Goal: Use online tool/utility

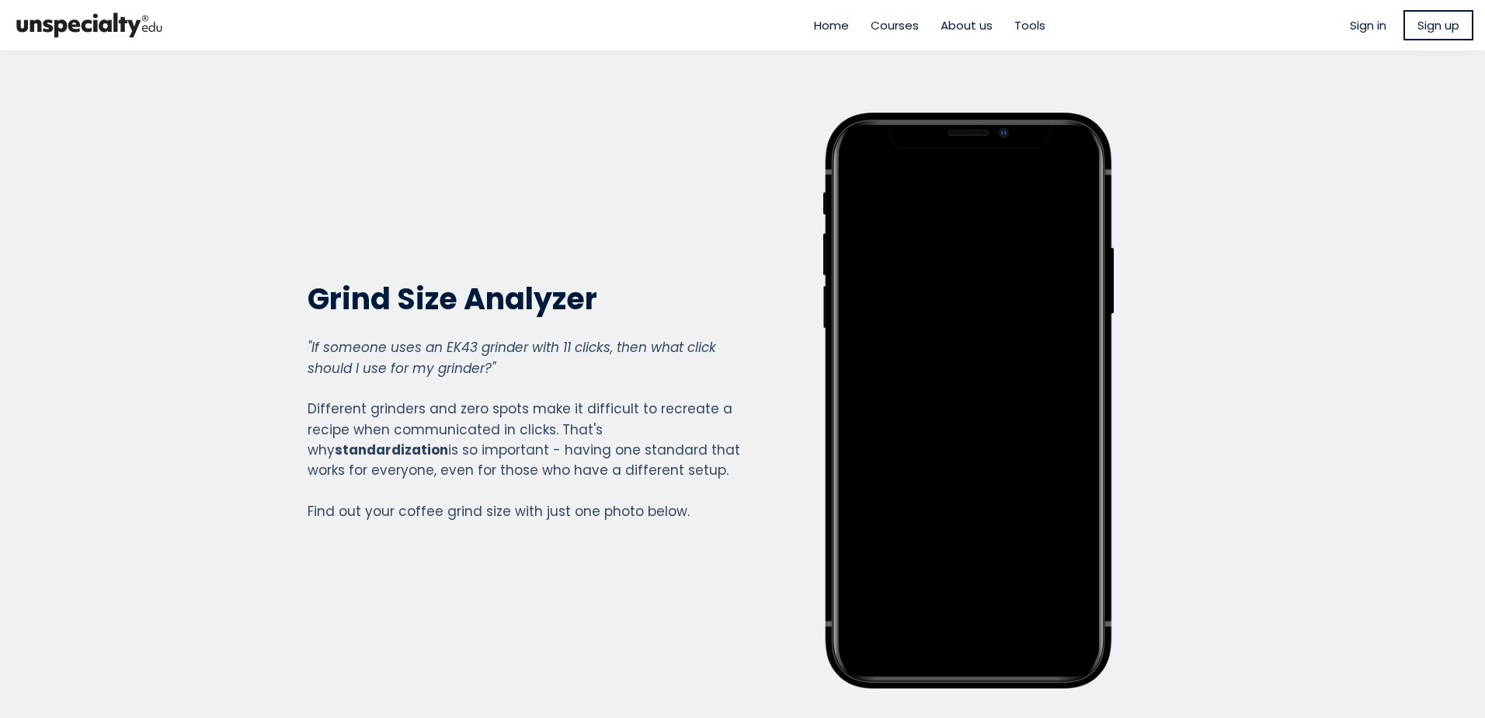
scroll to position [1719, 621]
drag, startPoint x: 0, startPoint y: 0, endPoint x: 726, endPoint y: 98, distance: 732.7
click at [726, 98] on section "Grind Size Analyzer Grind Size Analyzer "If someone uses an EK43 grinder with 1…" at bounding box center [742, 400] width 1485 height 700
click at [574, 140] on div "Grind Size Analyzer Grind Size Analyzer "If someone uses an EK43 grinder with 1…" at bounding box center [524, 400] width 433 height 575
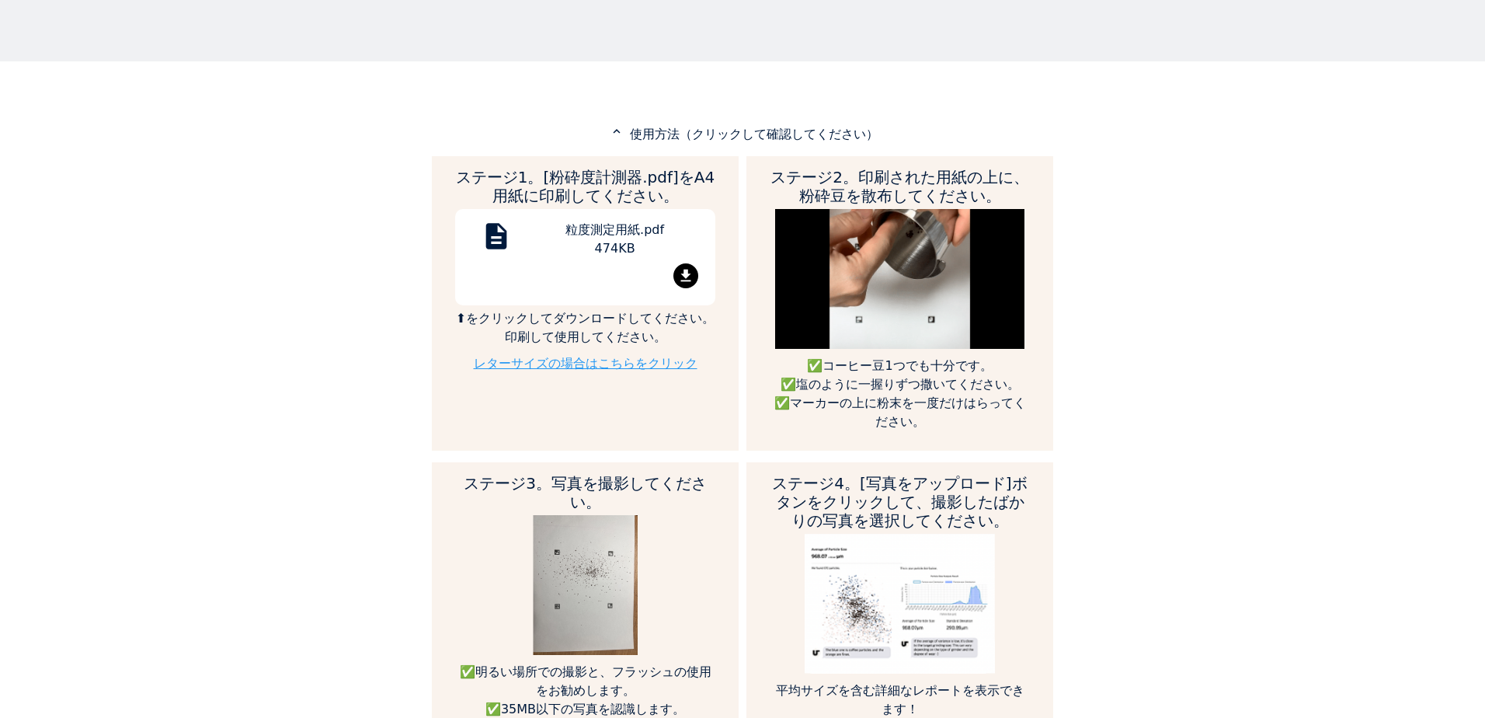
scroll to position [854, 0]
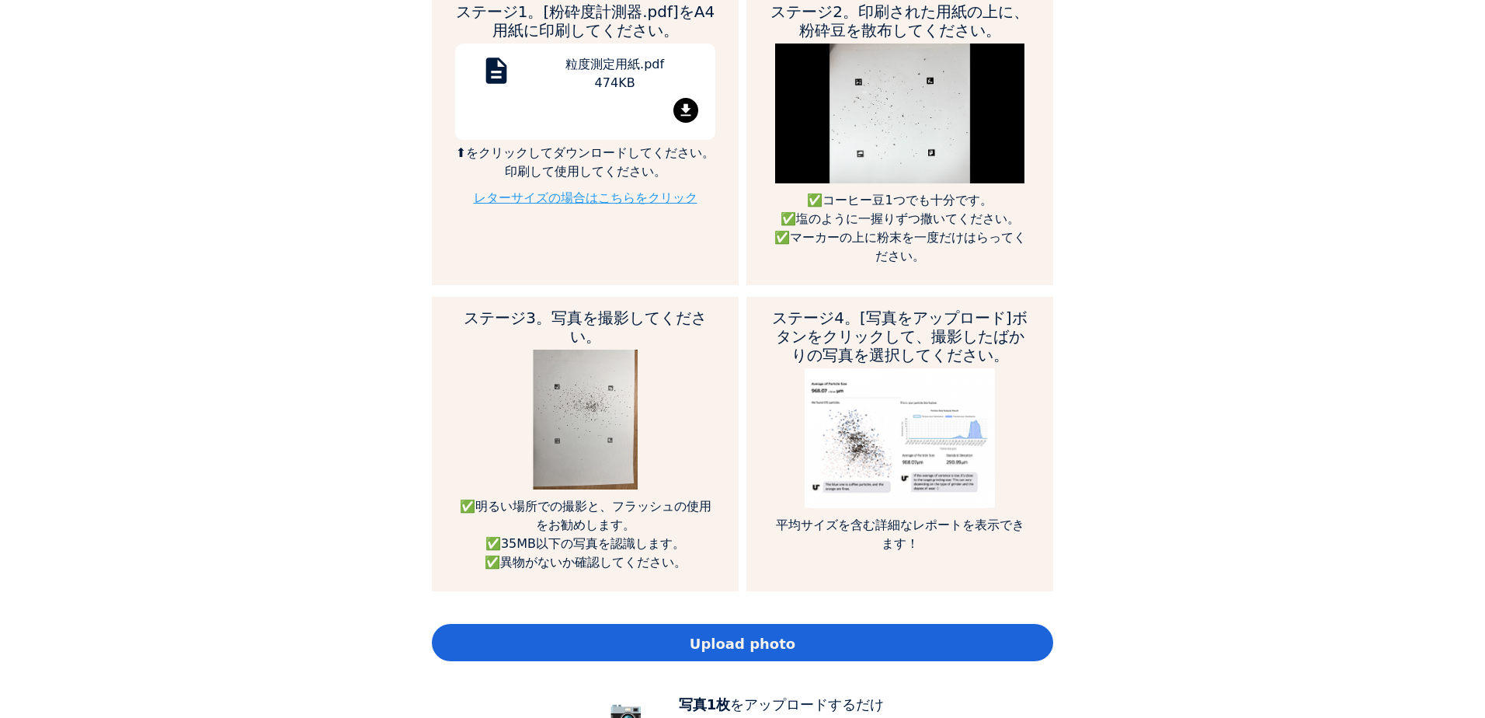
click at [593, 190] on link "レターサイズの場合はこちらをクリック" at bounding box center [586, 197] width 224 height 15
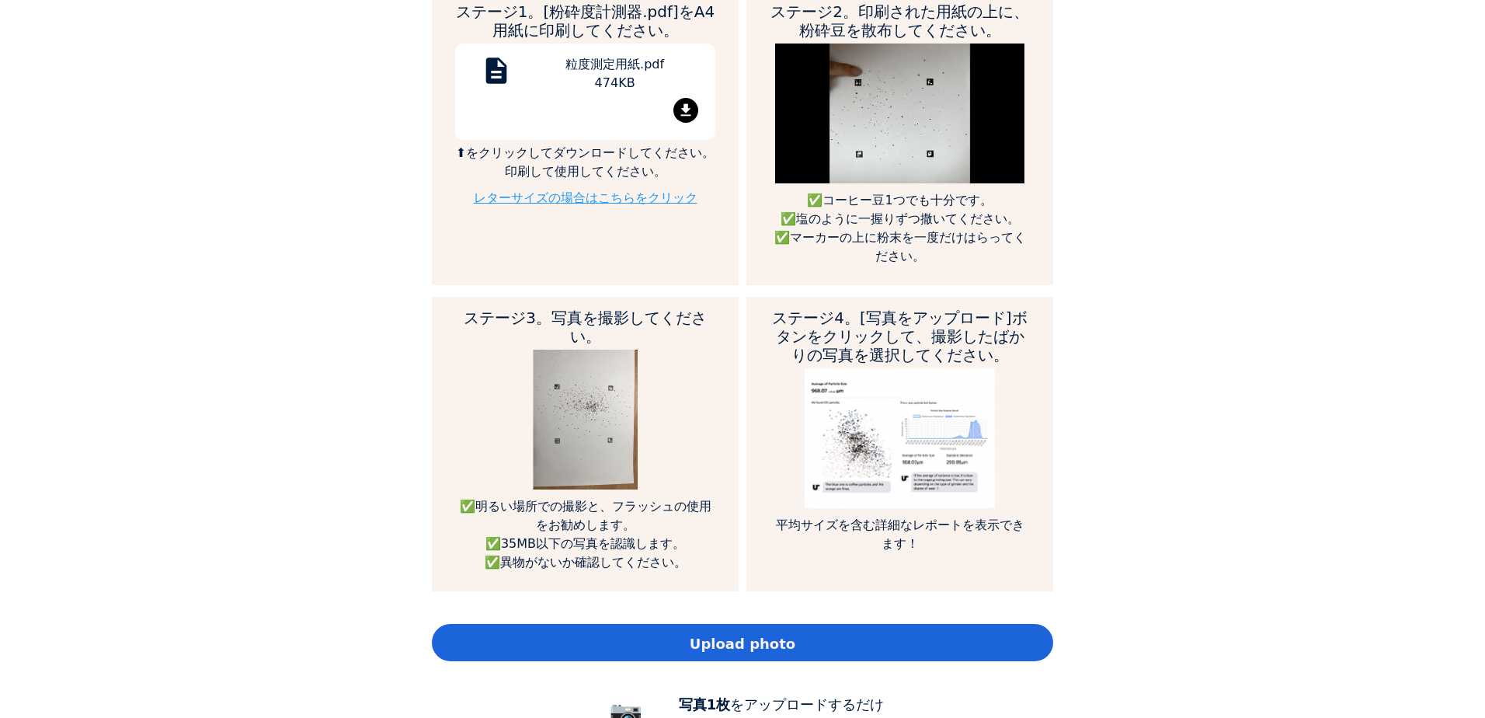
click at [1395, 193] on div "Home Courses About us Tools Sign in" at bounding box center [742, 359] width 1485 height 718
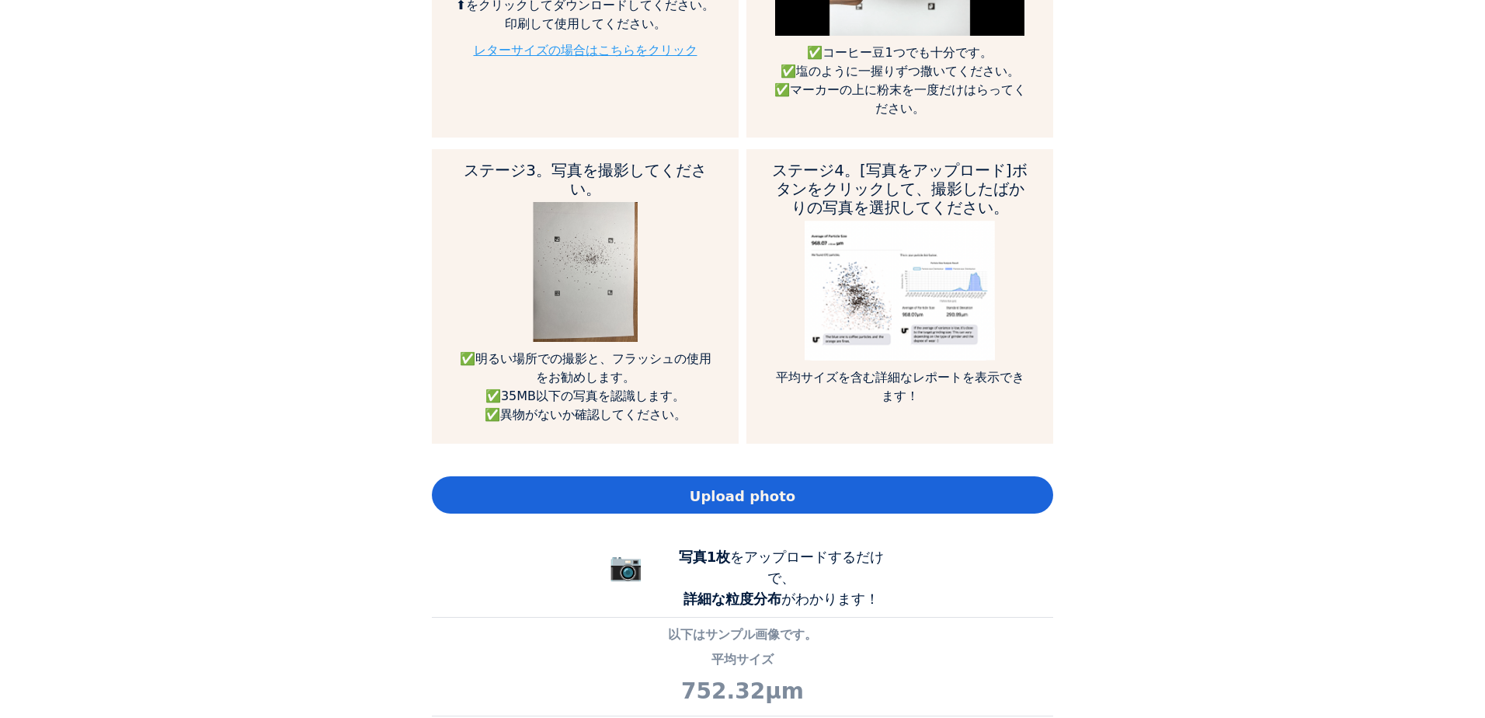
scroll to position [1010, 0]
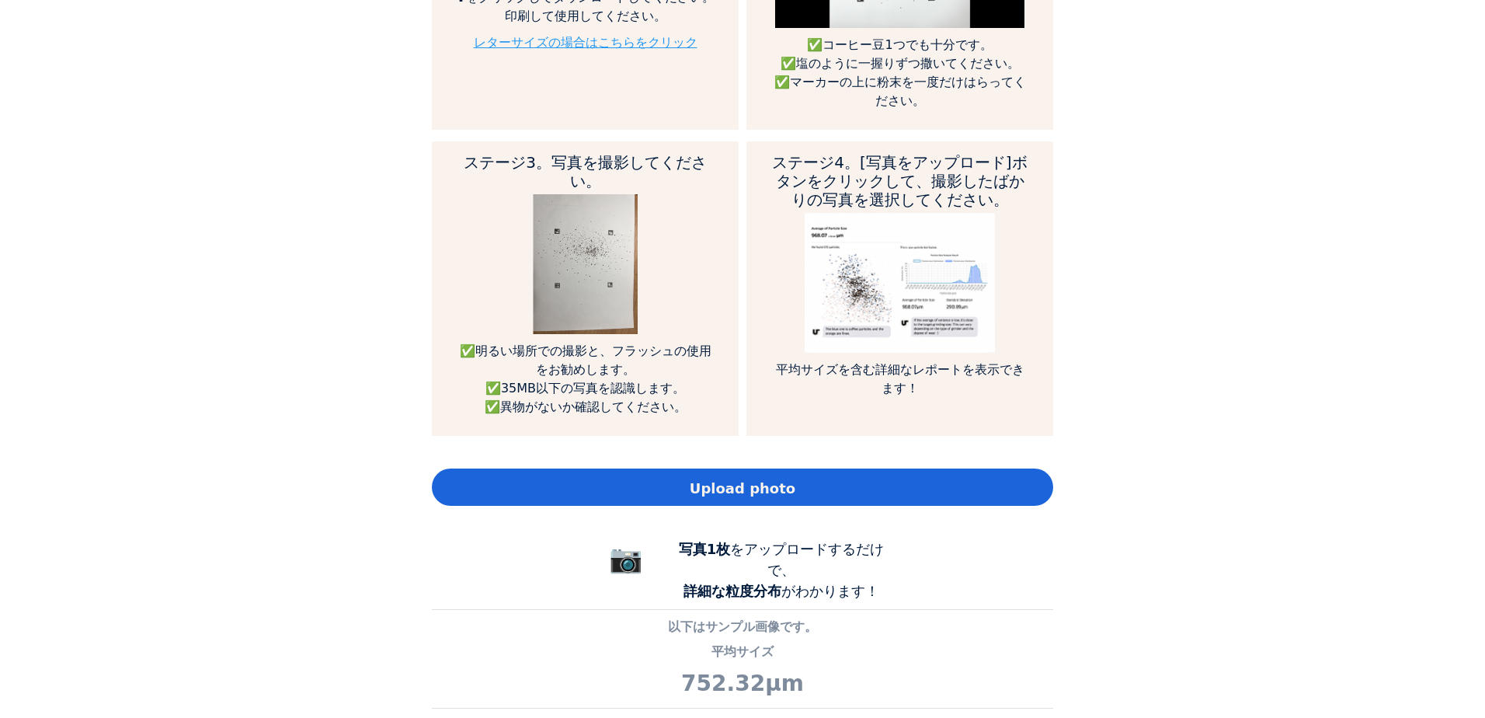
click at [692, 468] on div "Upload photo" at bounding box center [742, 486] width 621 height 37
click at [732, 478] on span "Upload photo" at bounding box center [743, 488] width 106 height 21
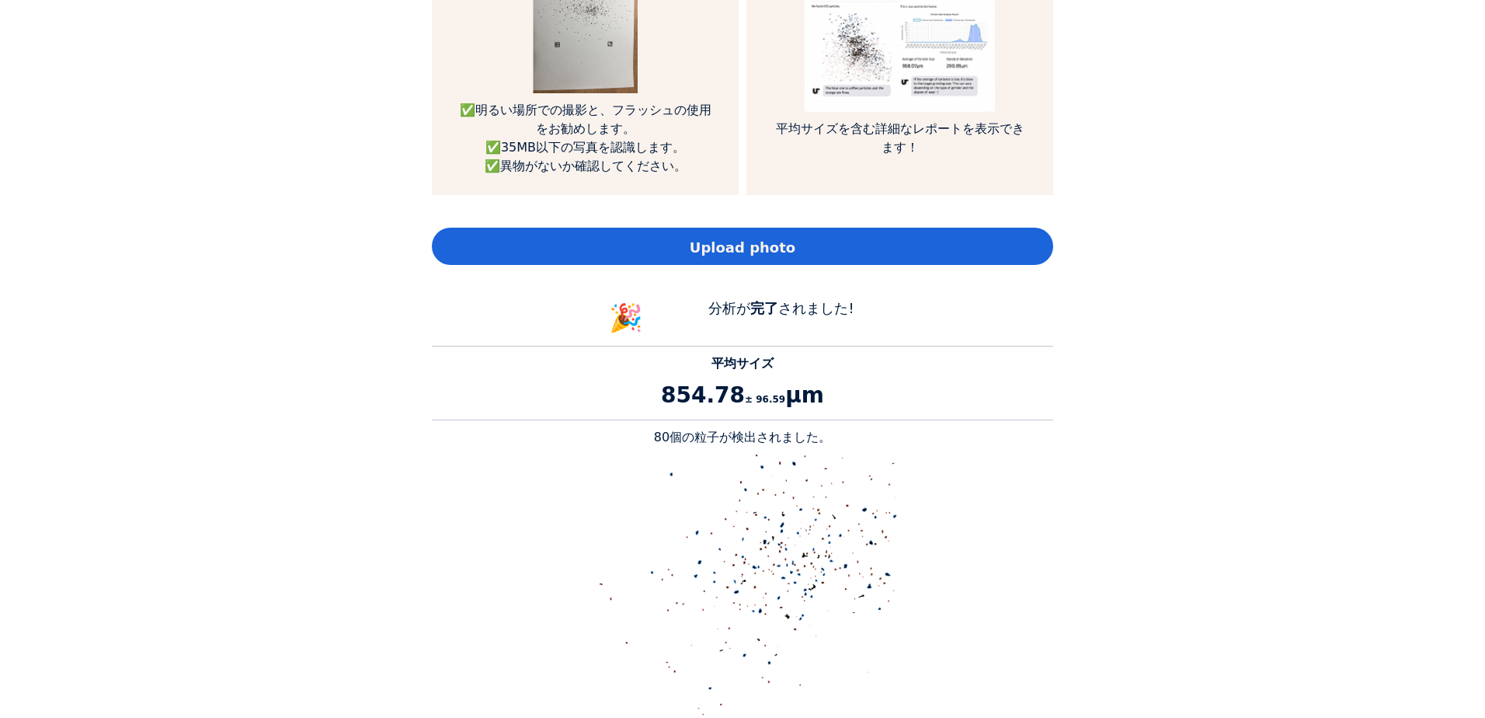
scroll to position [1243, 0]
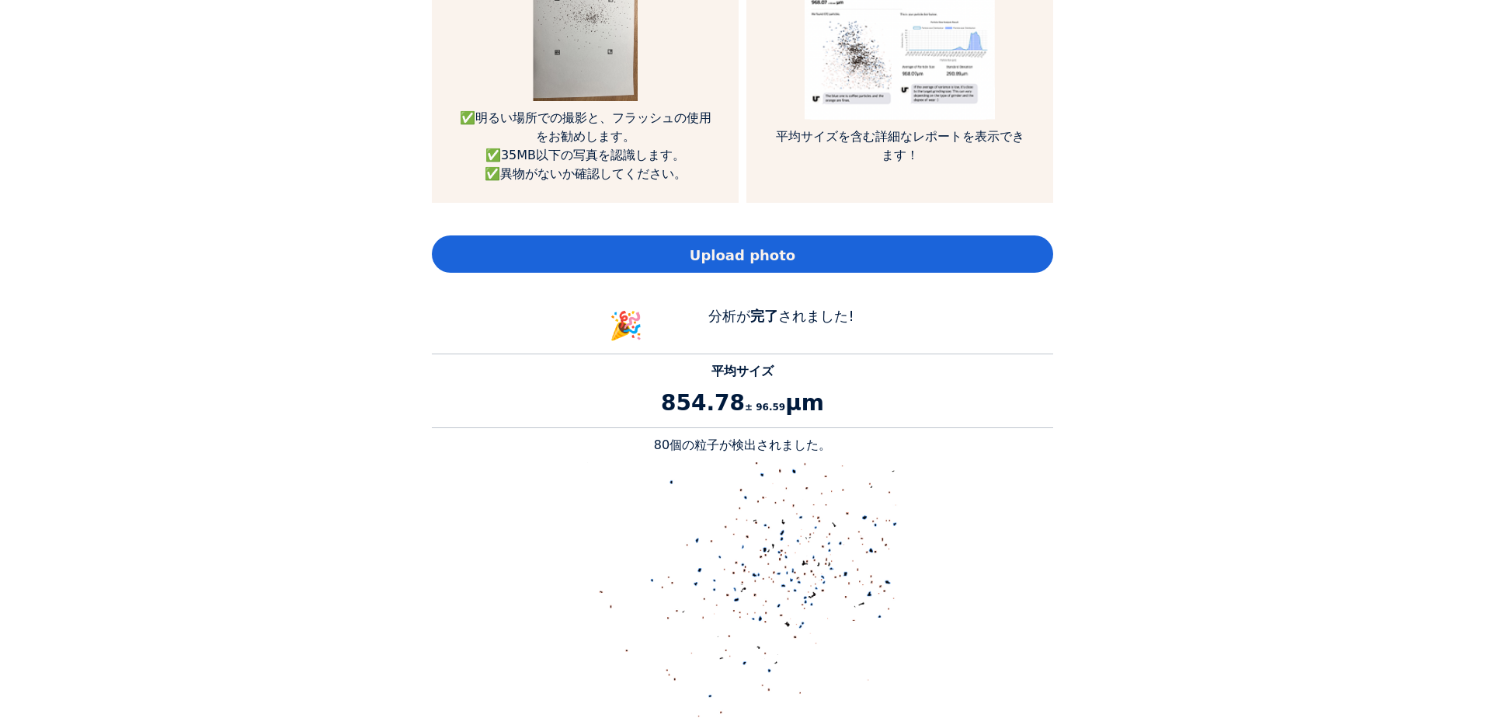
click at [730, 245] on span "Upload photo" at bounding box center [743, 255] width 106 height 21
click at [767, 245] on span "Upload photo" at bounding box center [743, 255] width 106 height 21
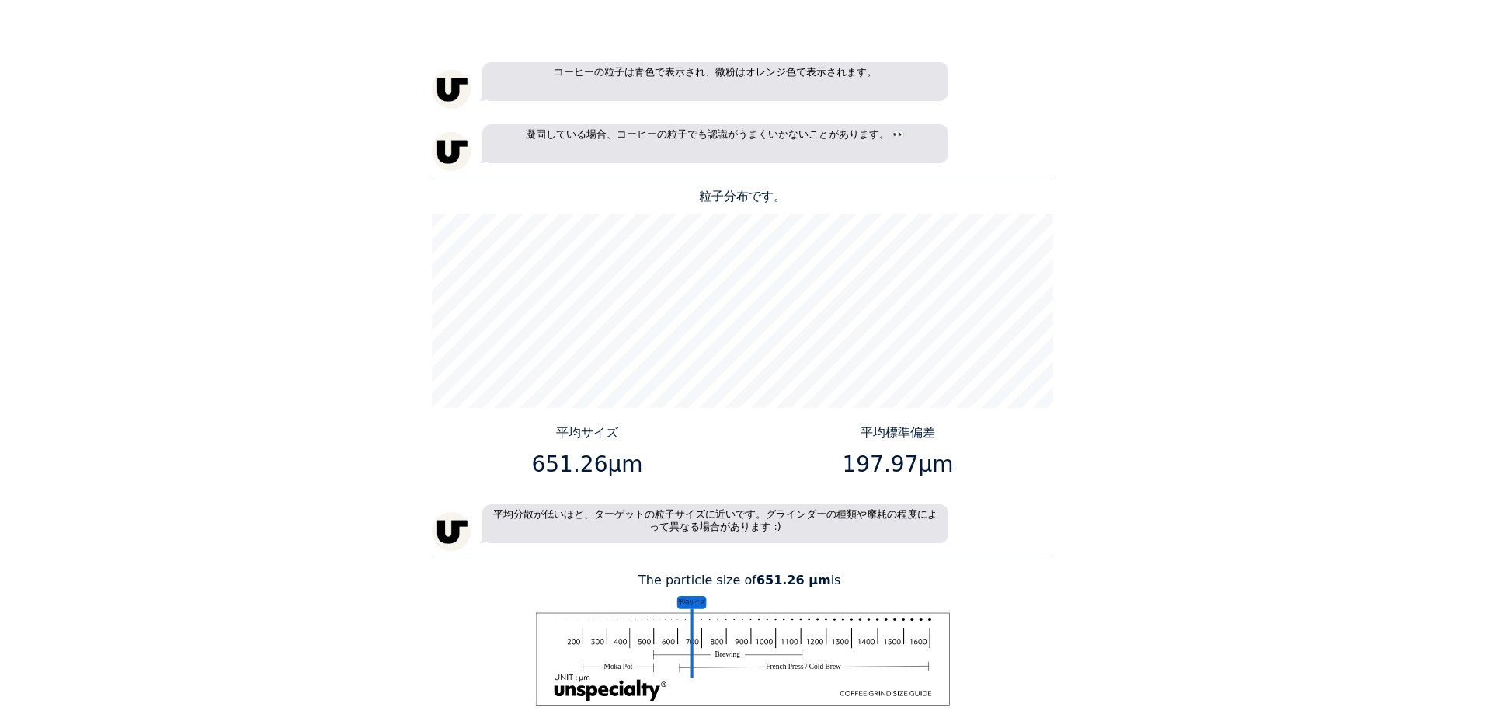
scroll to position [2019, 0]
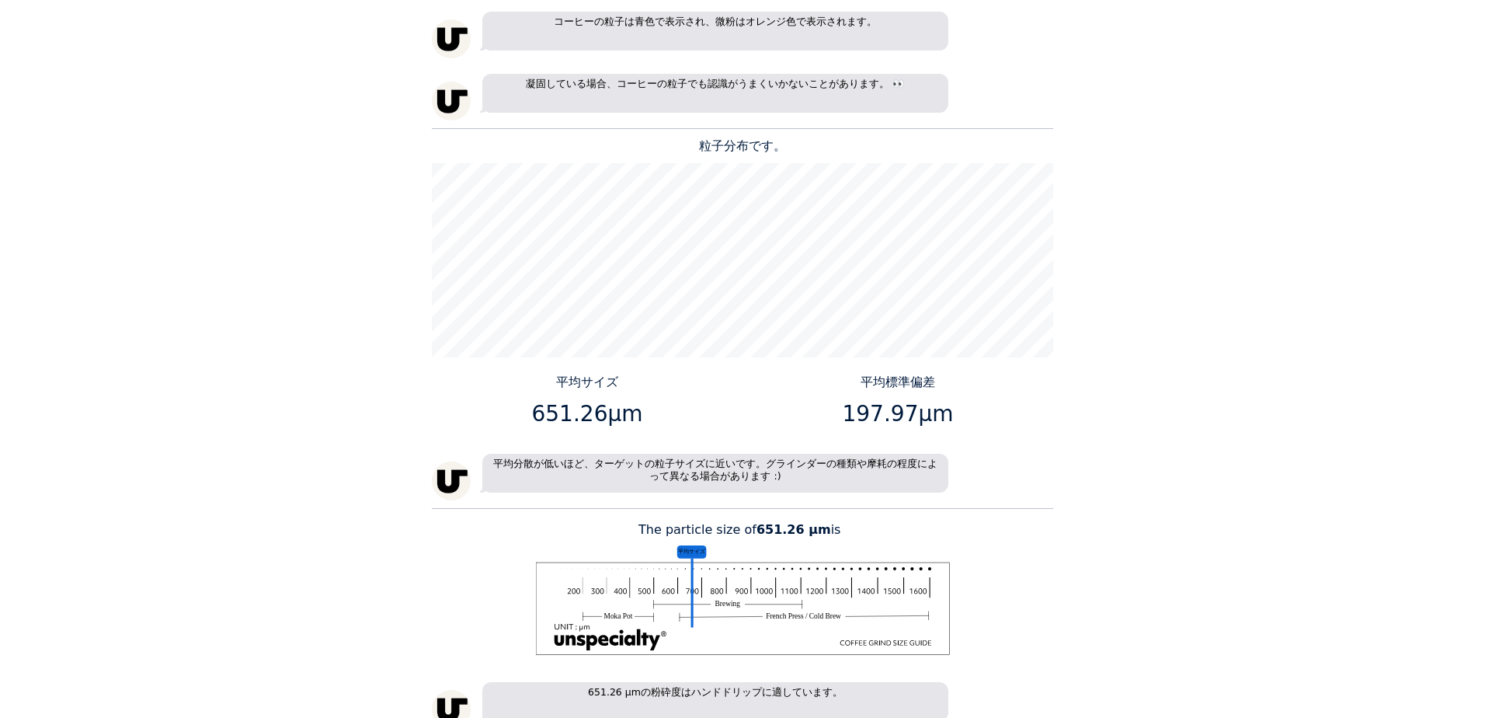
click at [1107, 346] on div "Home Courses About us Tools Sign in" at bounding box center [742, 359] width 1485 height 718
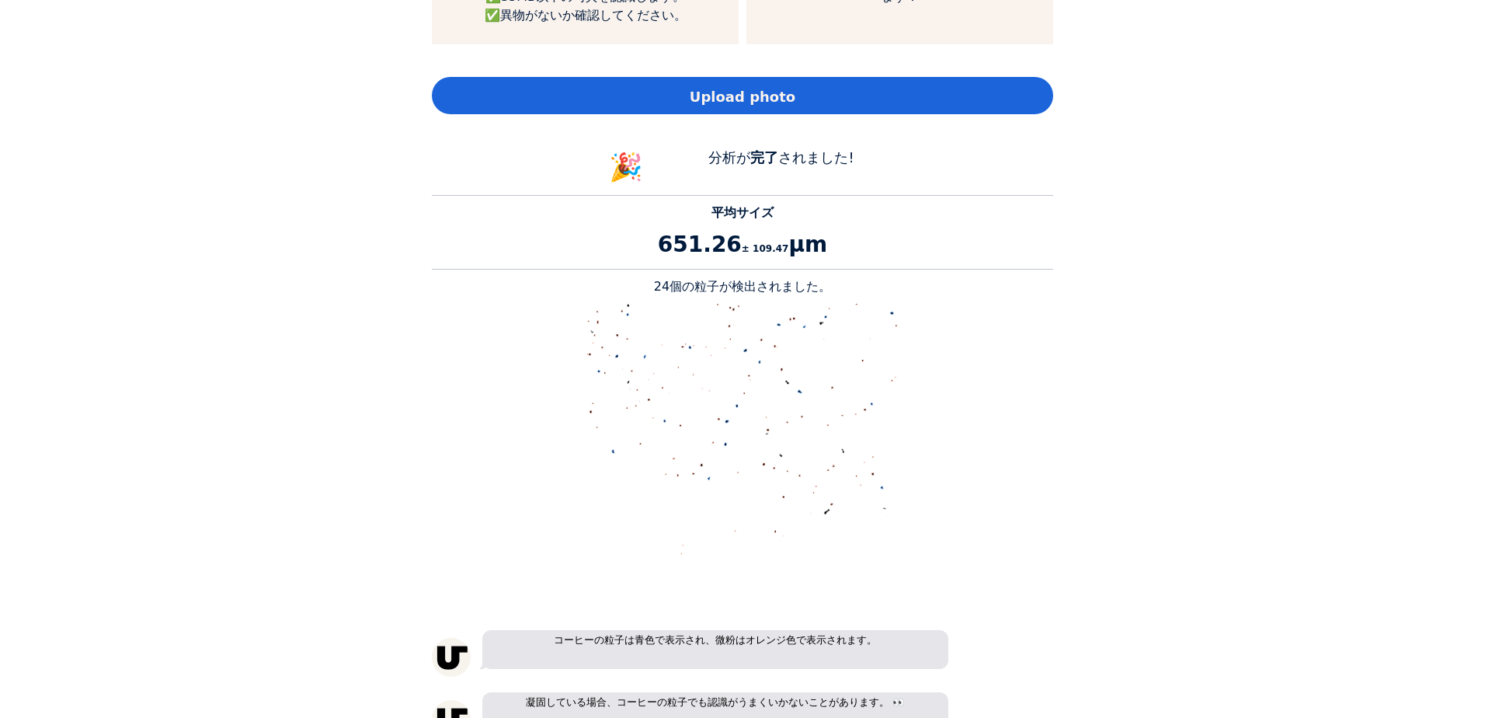
scroll to position [1398, 0]
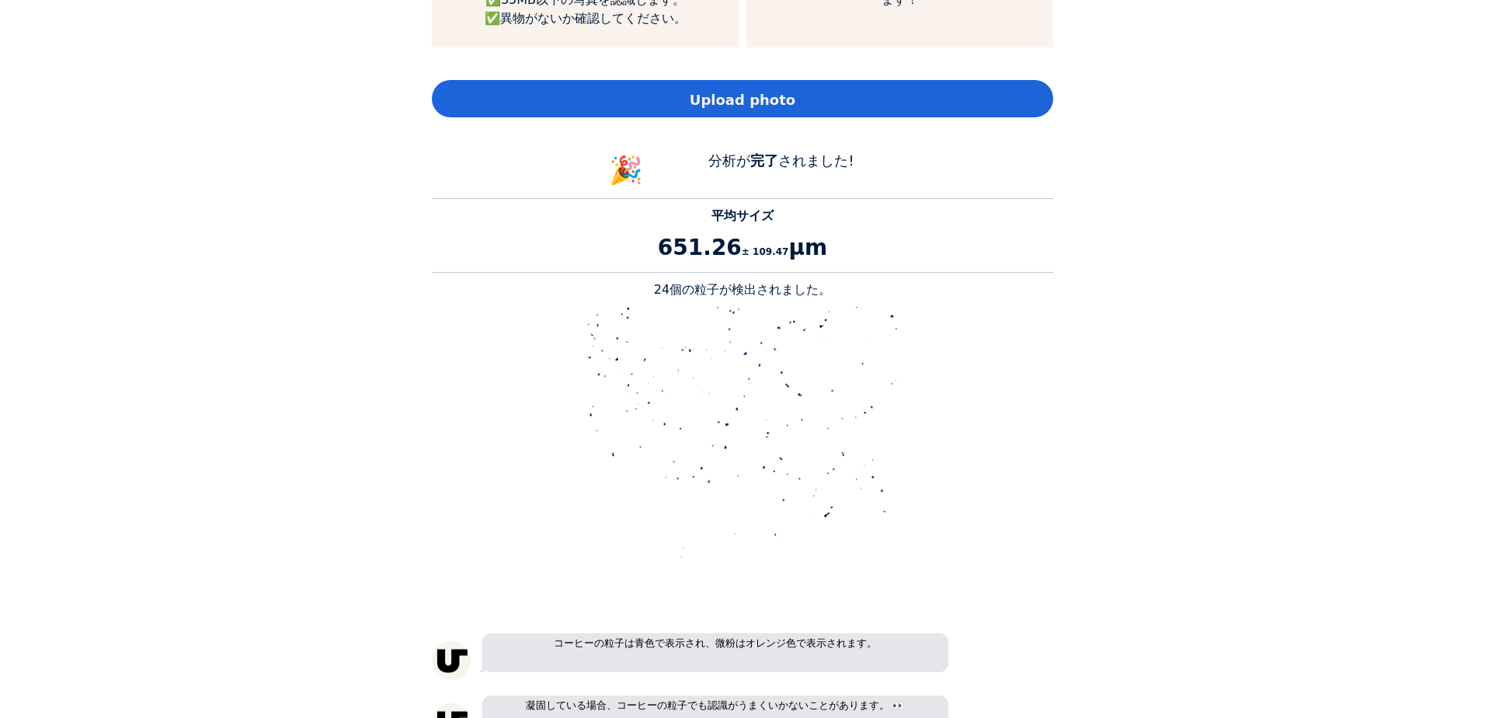
click at [746, 80] on div "Upload photo" at bounding box center [742, 98] width 621 height 37
click at [754, 89] on span "Upload photo" at bounding box center [743, 99] width 106 height 21
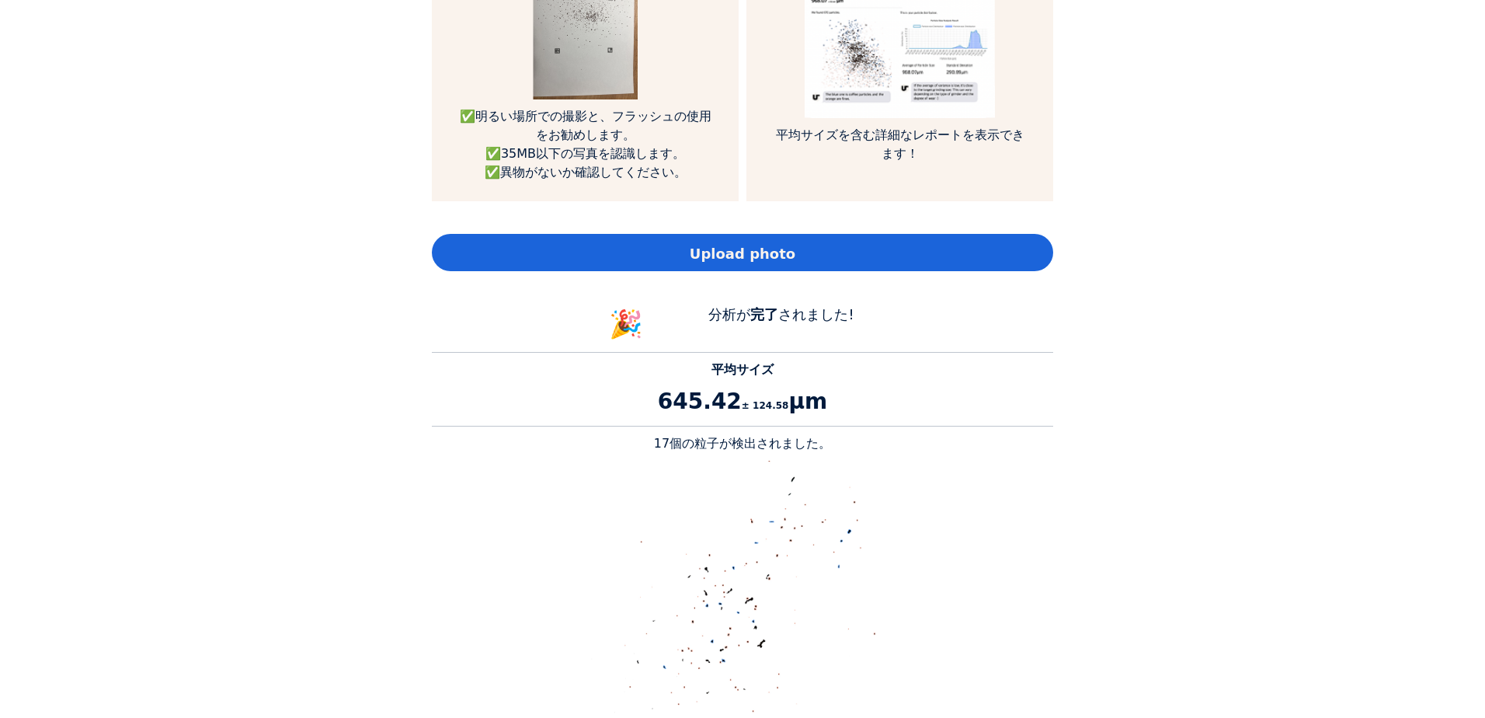
scroll to position [1243, 0]
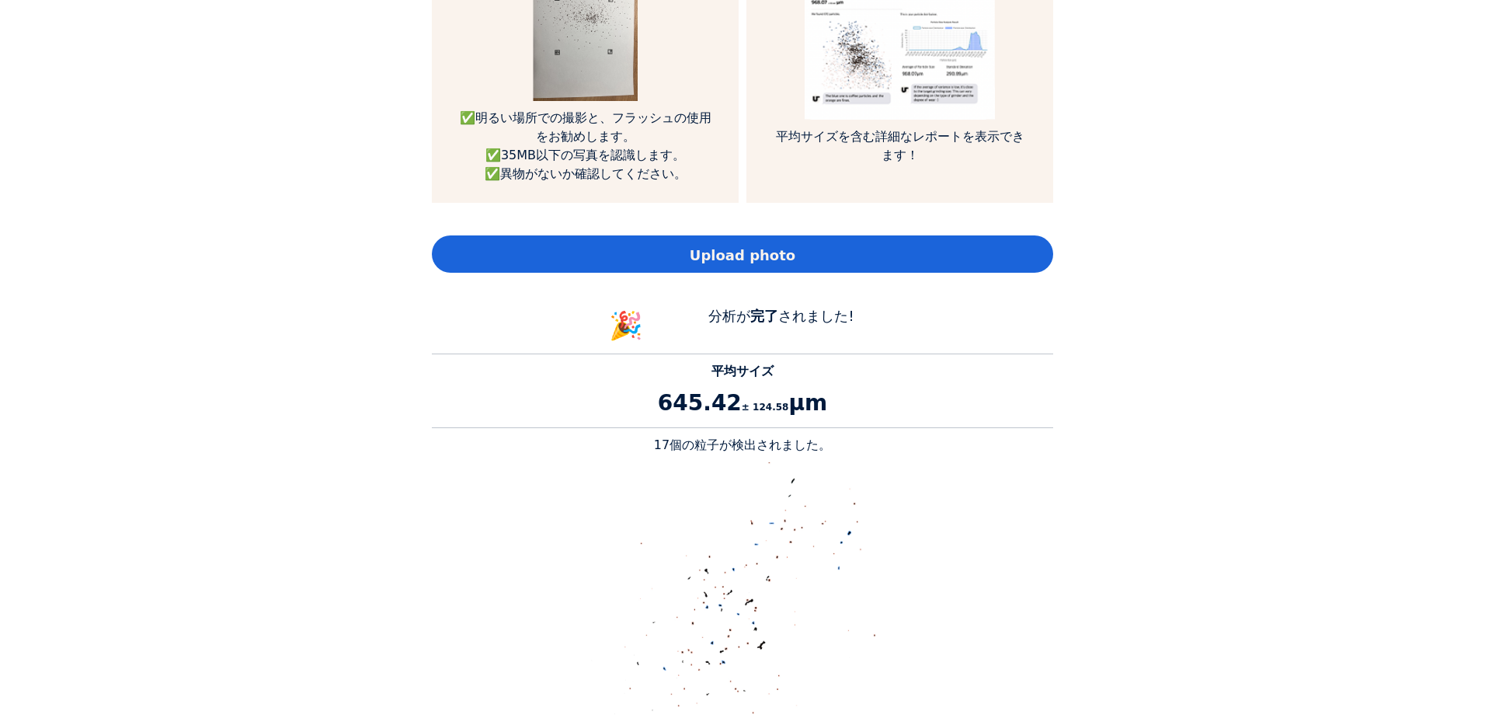
click at [780, 245] on span "Upload photo" at bounding box center [743, 255] width 106 height 21
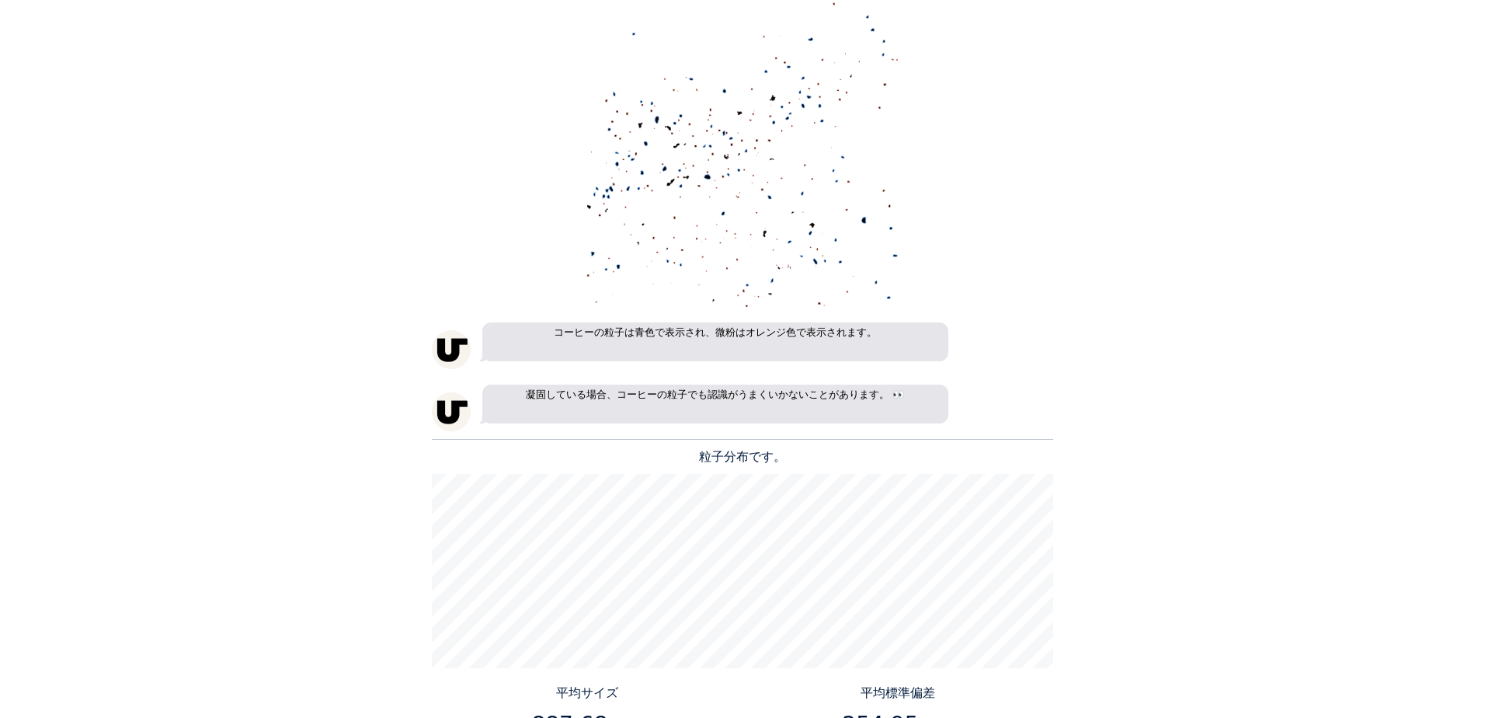
scroll to position [1398, 0]
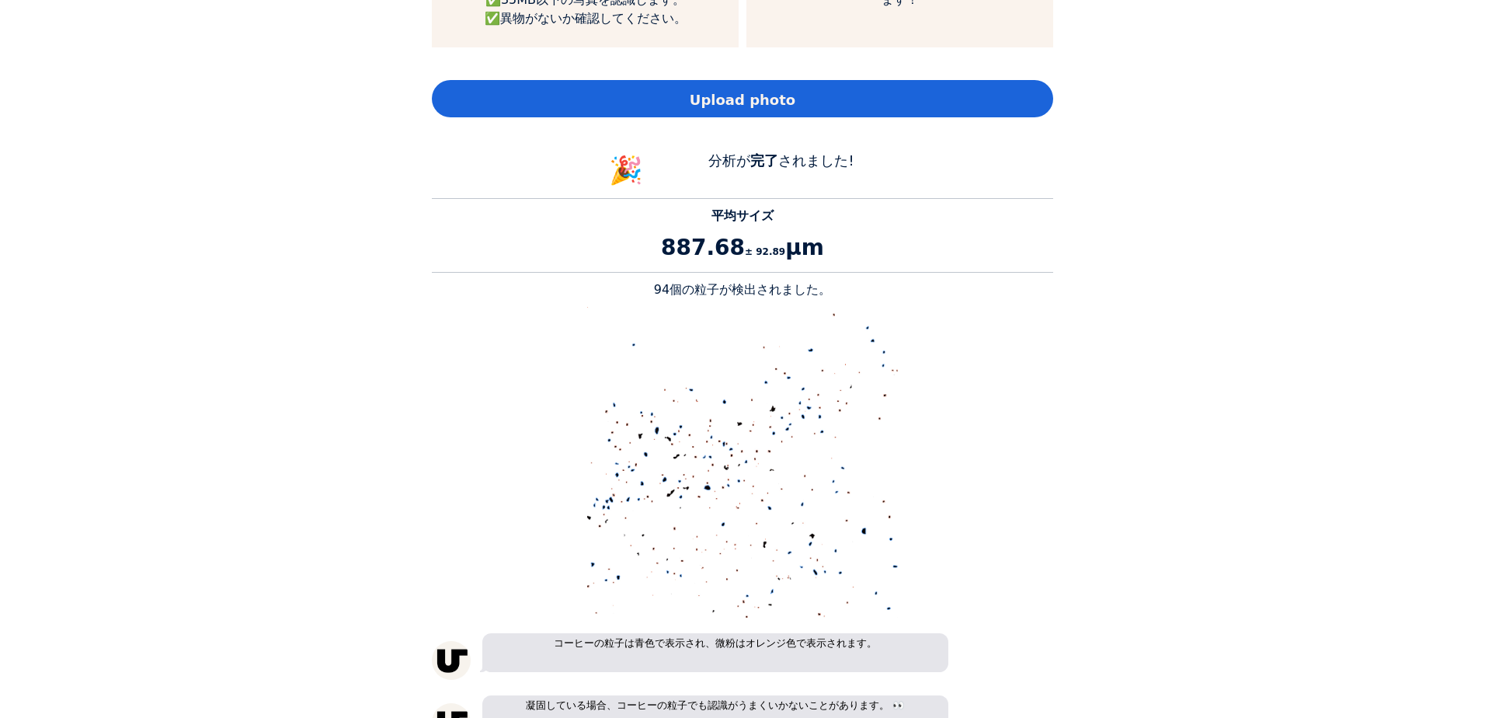
click at [749, 89] on span "Upload photo" at bounding box center [743, 99] width 106 height 21
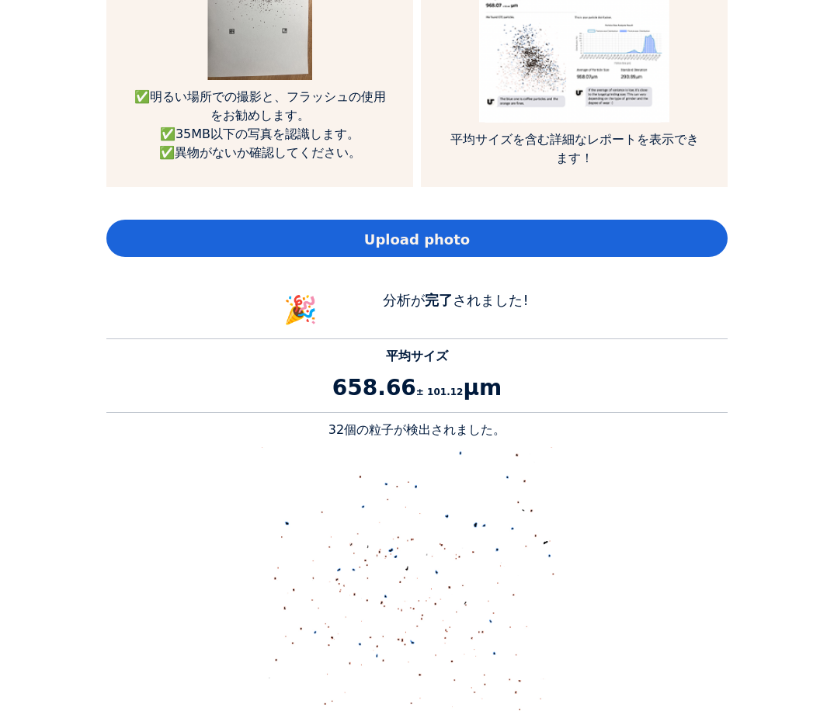
scroll to position [1243, 0]
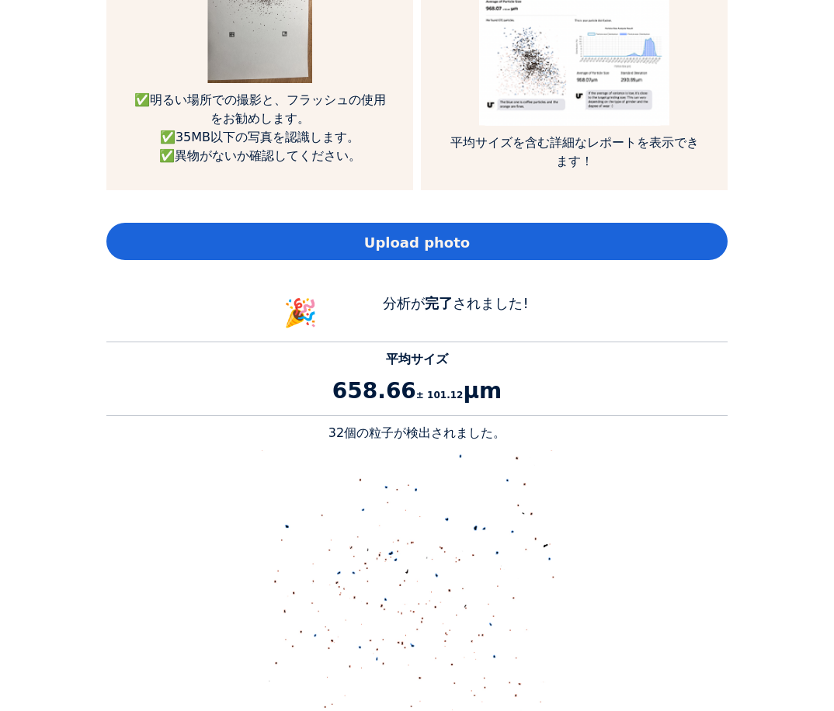
click at [421, 232] on span "Upload photo" at bounding box center [417, 242] width 106 height 21
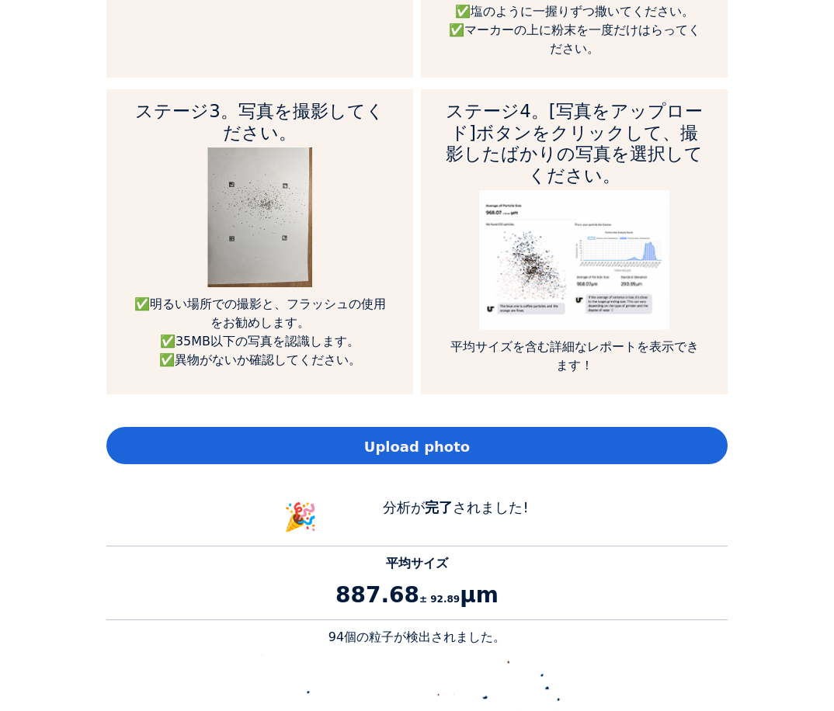
scroll to position [1010, 0]
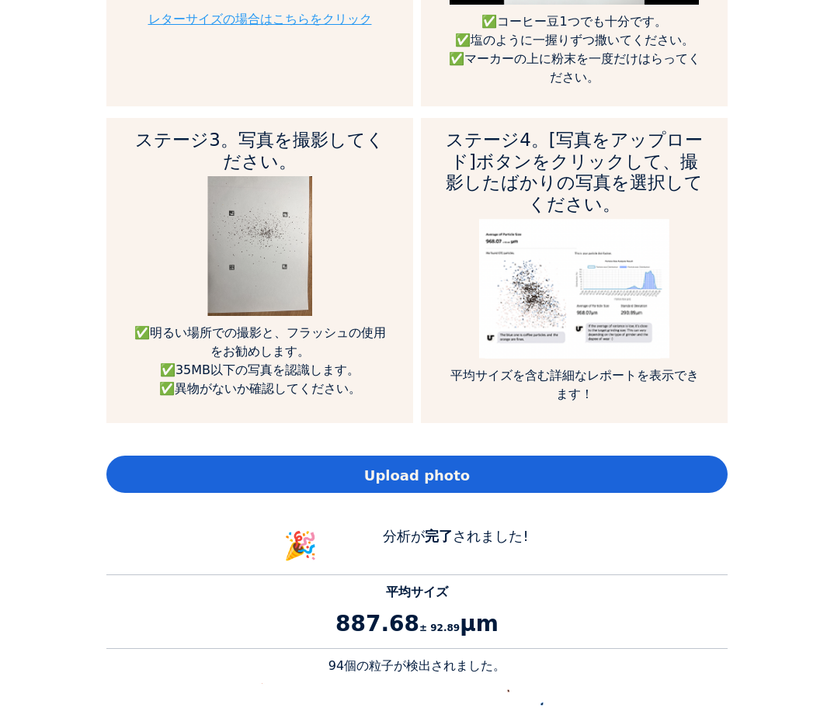
click at [401, 465] on span "Upload photo" at bounding box center [417, 475] width 106 height 21
click at [389, 465] on span "Upload photo" at bounding box center [417, 475] width 106 height 21
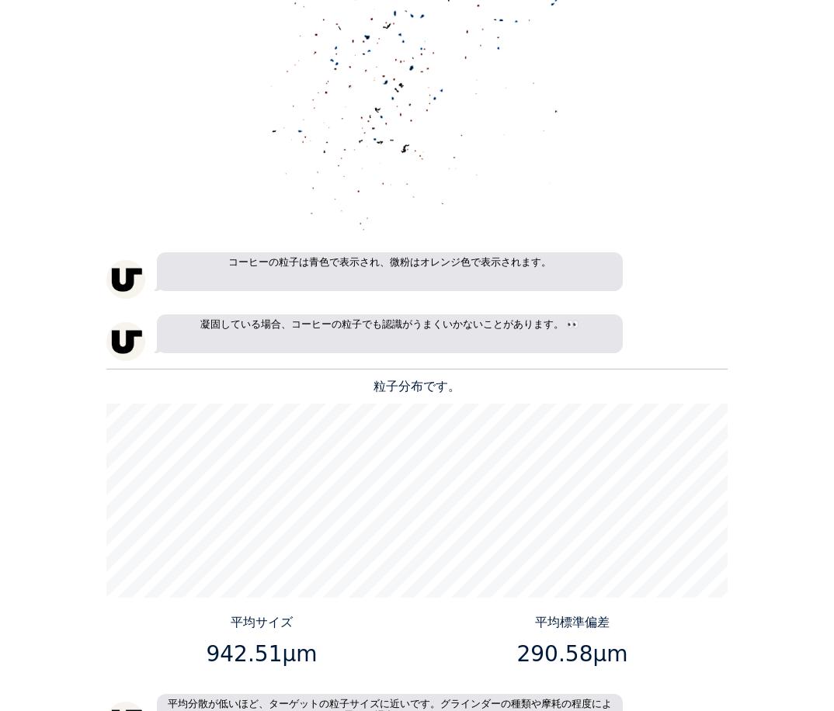
scroll to position [1786, 0]
